Goal: Navigation & Orientation: Find specific page/section

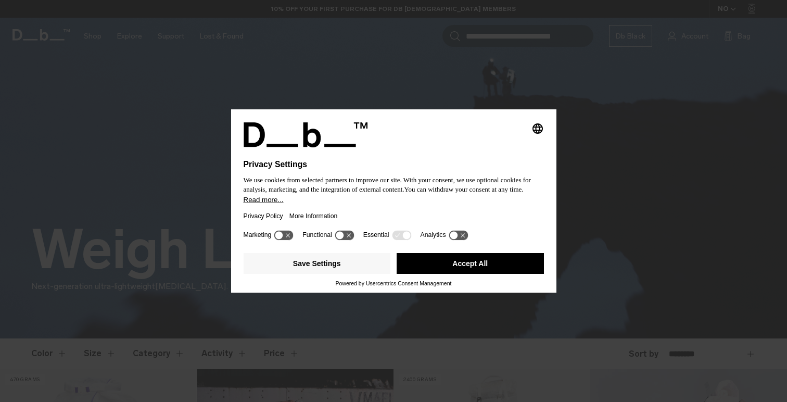
click at [457, 269] on button "Accept All" at bounding box center [470, 263] width 147 height 21
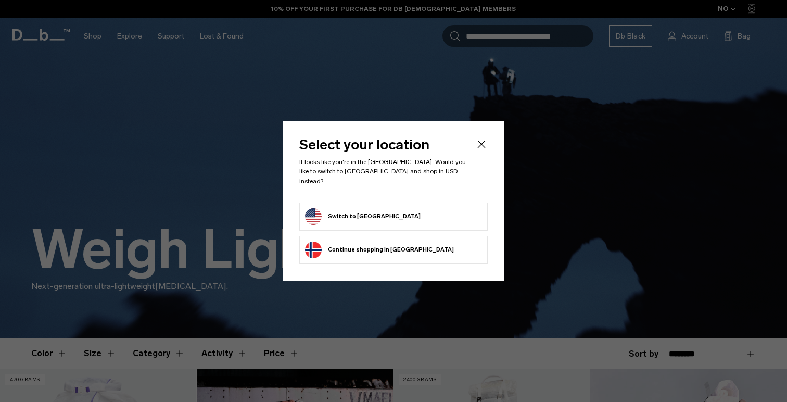
click at [408, 208] on form "Switch to United States" at bounding box center [393, 216] width 177 height 17
click at [366, 214] on button "Switch to United States" at bounding box center [363, 216] width 116 height 17
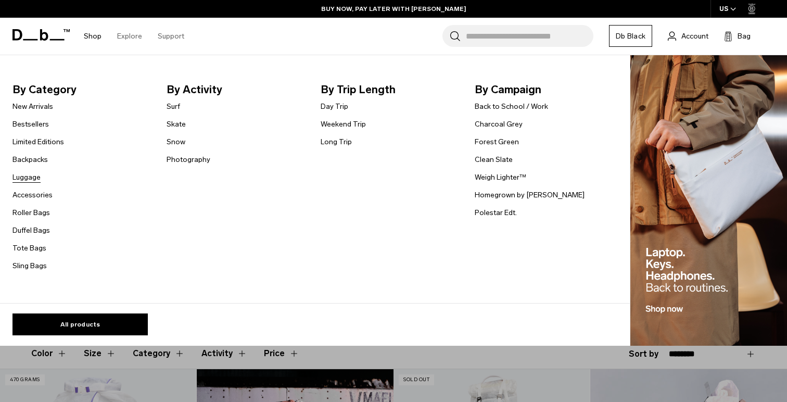
click at [32, 174] on link "Luggage" at bounding box center [26, 177] width 28 height 11
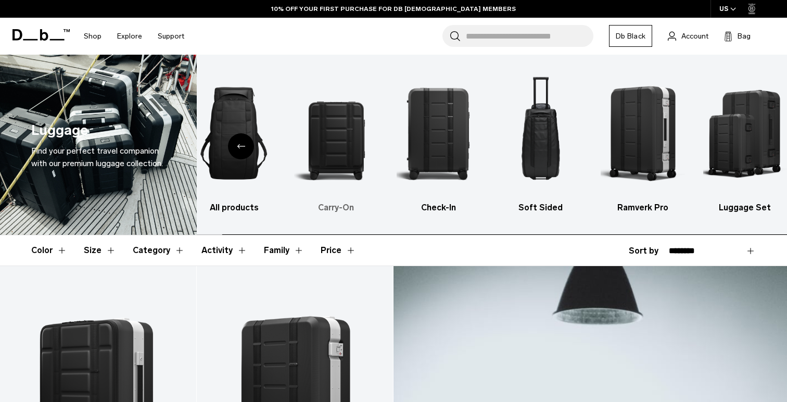
click at [341, 143] on img "2 / 6" at bounding box center [336, 133] width 84 height 126
